Goal: Transaction & Acquisition: Purchase product/service

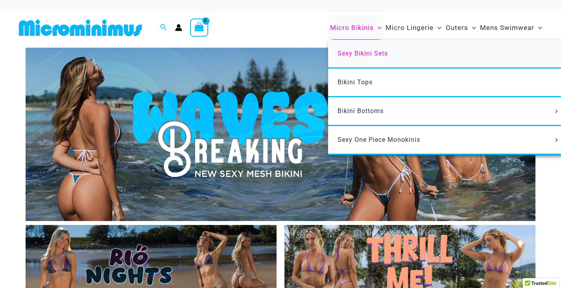
click at [365, 53] on span "Sexy Bikini Sets" at bounding box center [363, 53] width 50 height 7
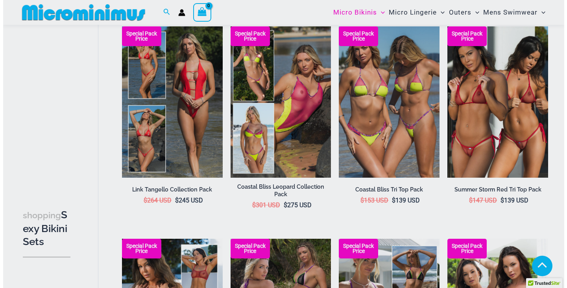
scroll to position [270, 0]
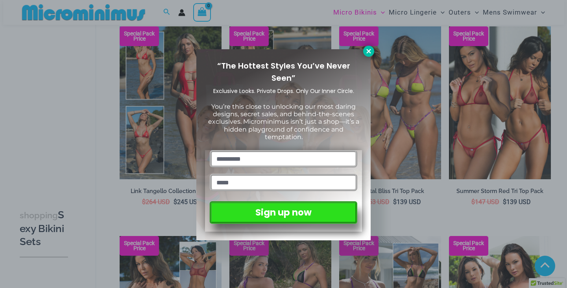
click at [368, 47] on button at bounding box center [368, 51] width 11 height 11
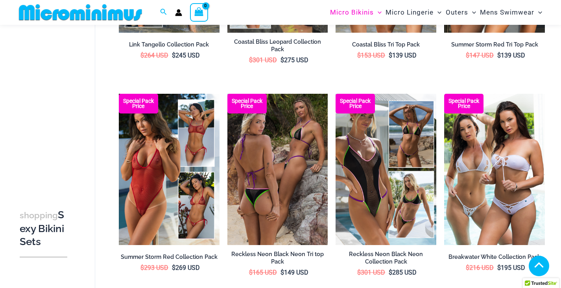
scroll to position [465, 0]
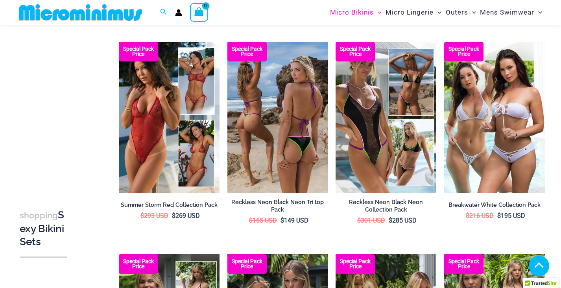
click at [268, 110] on img at bounding box center [277, 117] width 101 height 151
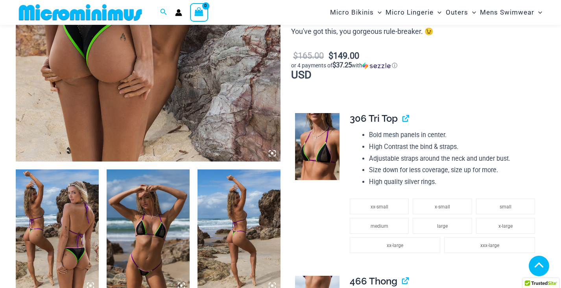
scroll to position [308, 0]
click at [151, 239] on img at bounding box center [148, 231] width 83 height 124
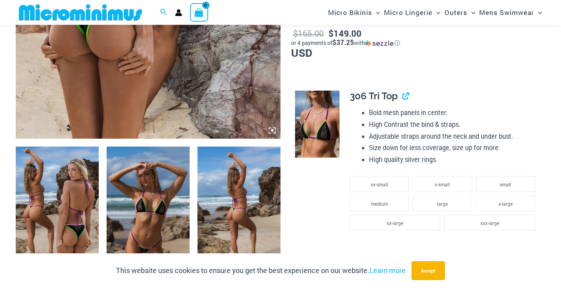
scroll to position [347, 0]
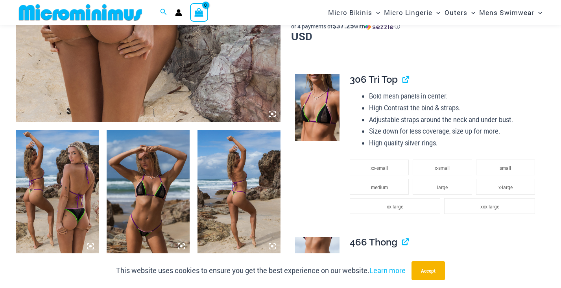
click at [152, 170] on img at bounding box center [148, 192] width 83 height 124
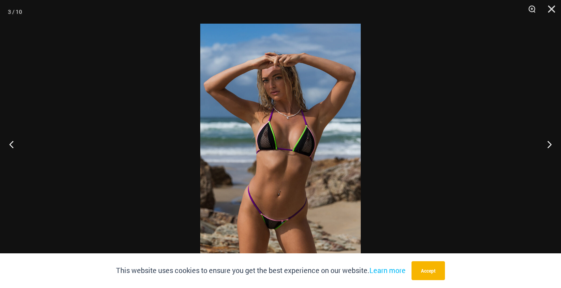
click at [260, 161] on img at bounding box center [280, 144] width 161 height 240
